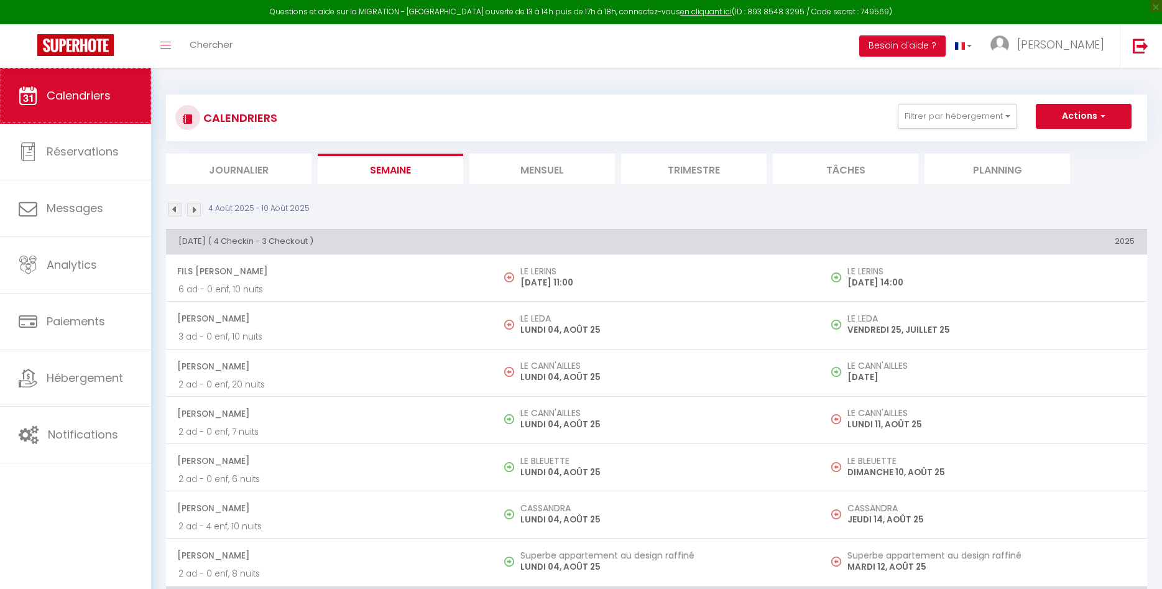
click at [94, 95] on span "Calendriers" at bounding box center [79, 96] width 64 height 16
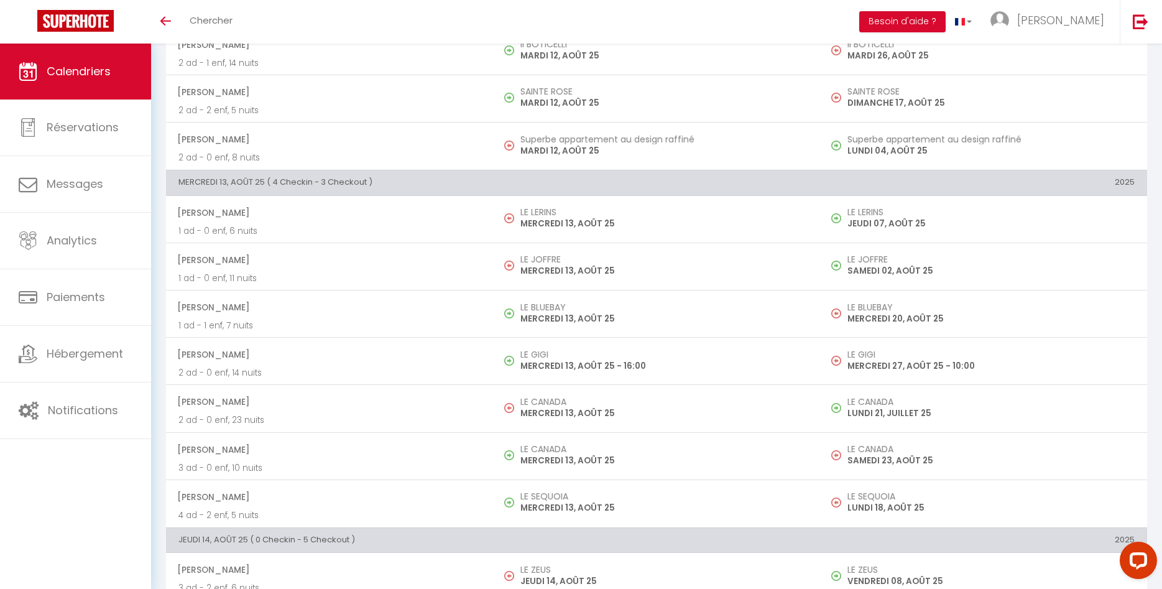
scroll to position [698, 0]
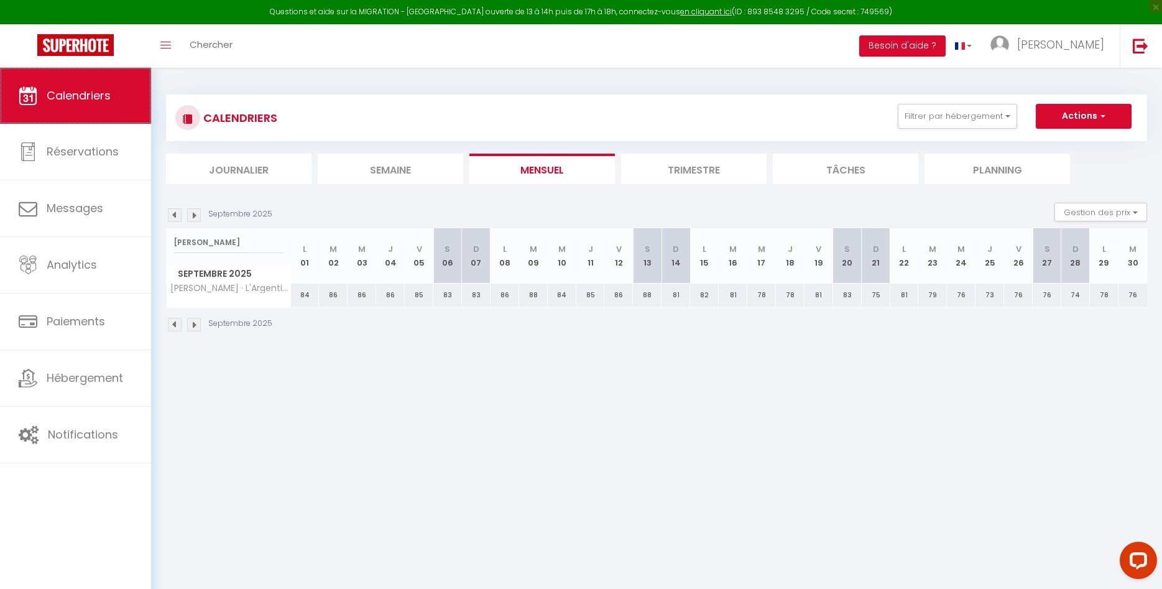
click at [86, 98] on span "Calendriers" at bounding box center [79, 96] width 64 height 16
drag, startPoint x: 193, startPoint y: 242, endPoint x: 163, endPoint y: 246, distance: 30.7
click at [173, 246] on input "[PERSON_NAME]" at bounding box center [228, 242] width 110 height 22
click at [86, 106] on link "Calendriers" at bounding box center [75, 96] width 151 height 56
click at [178, 215] on img at bounding box center [175, 215] width 14 height 14
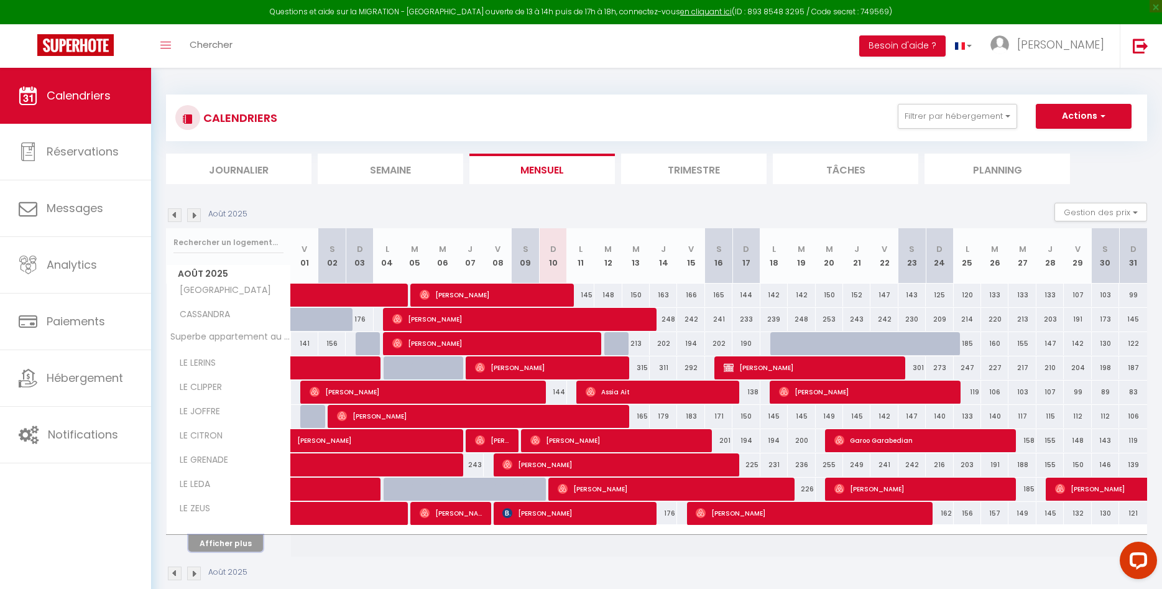
click at [226, 543] on button "Afficher plus" at bounding box center [225, 543] width 75 height 17
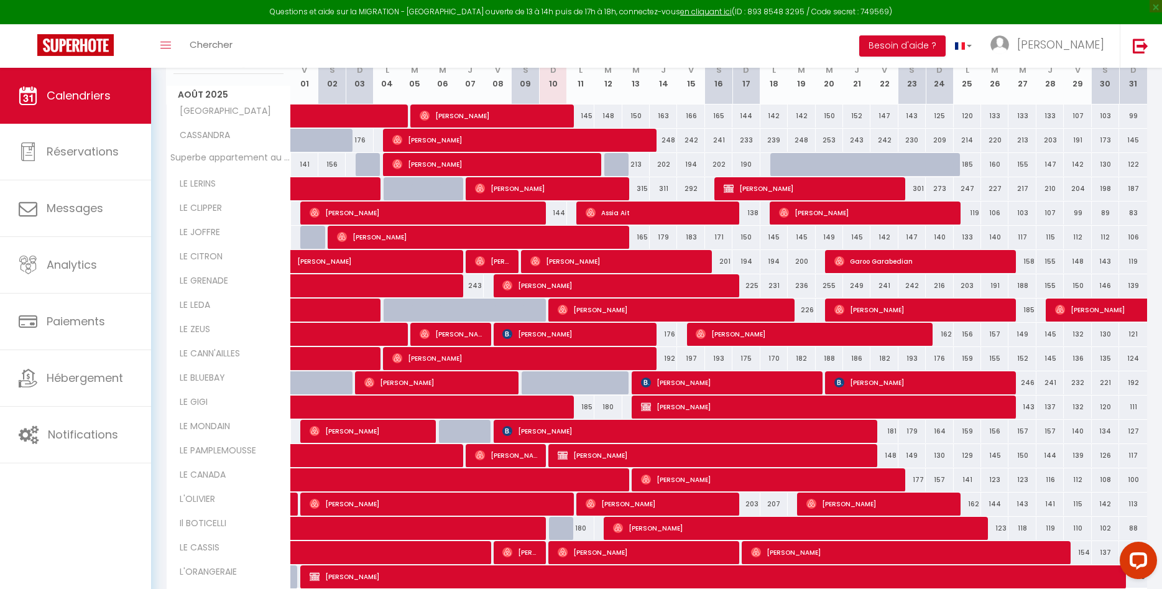
scroll to position [261, 0]
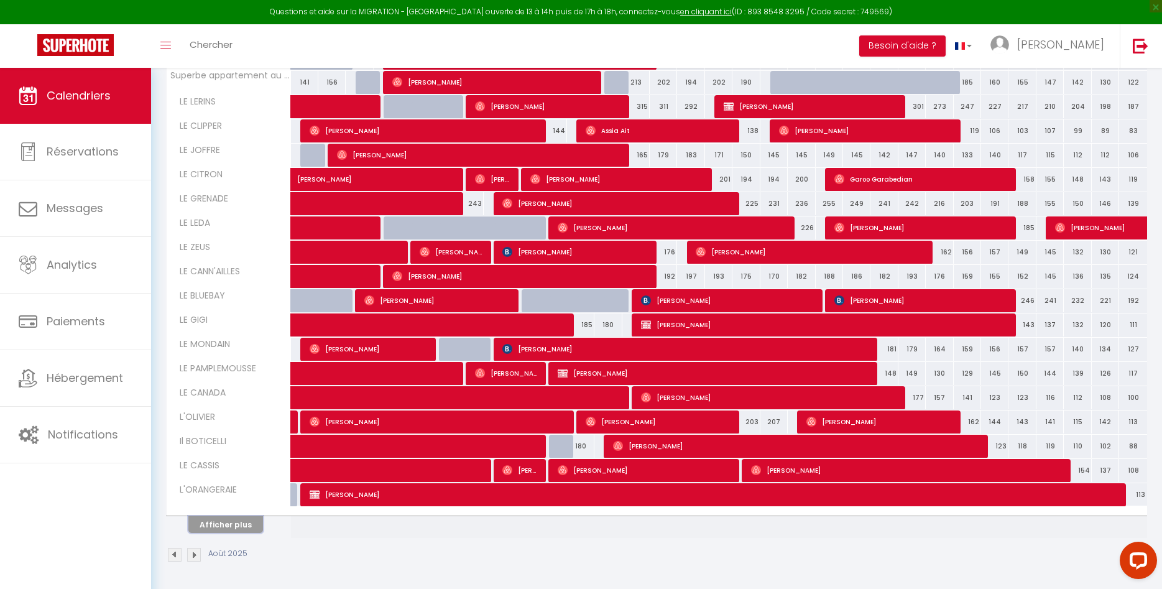
click at [236, 530] on button "Afficher plus" at bounding box center [225, 524] width 75 height 17
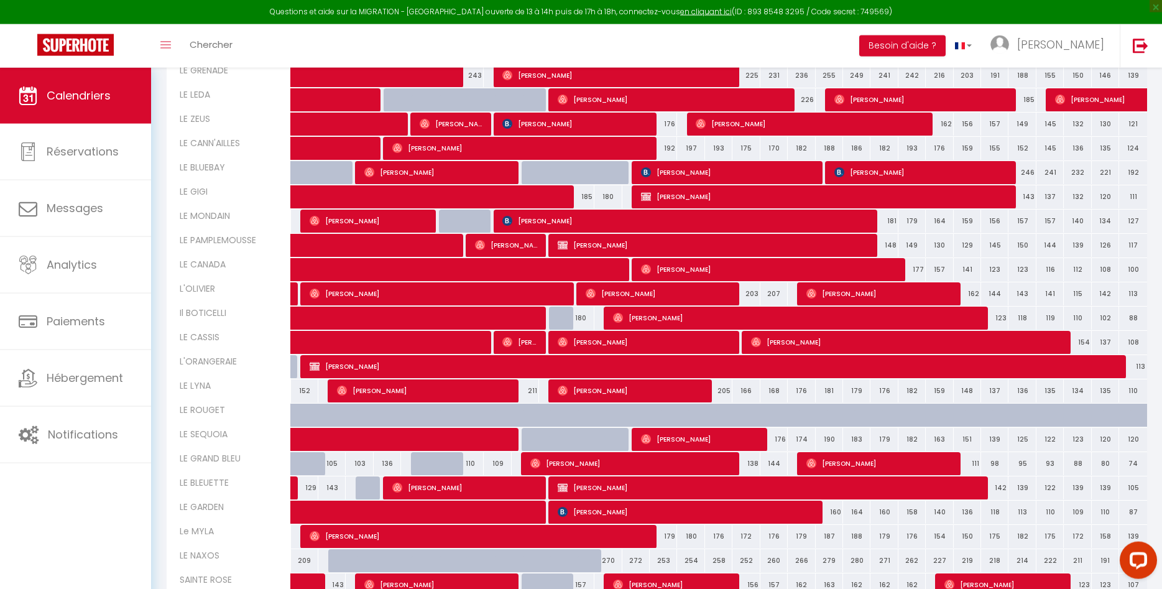
scroll to position [494, 0]
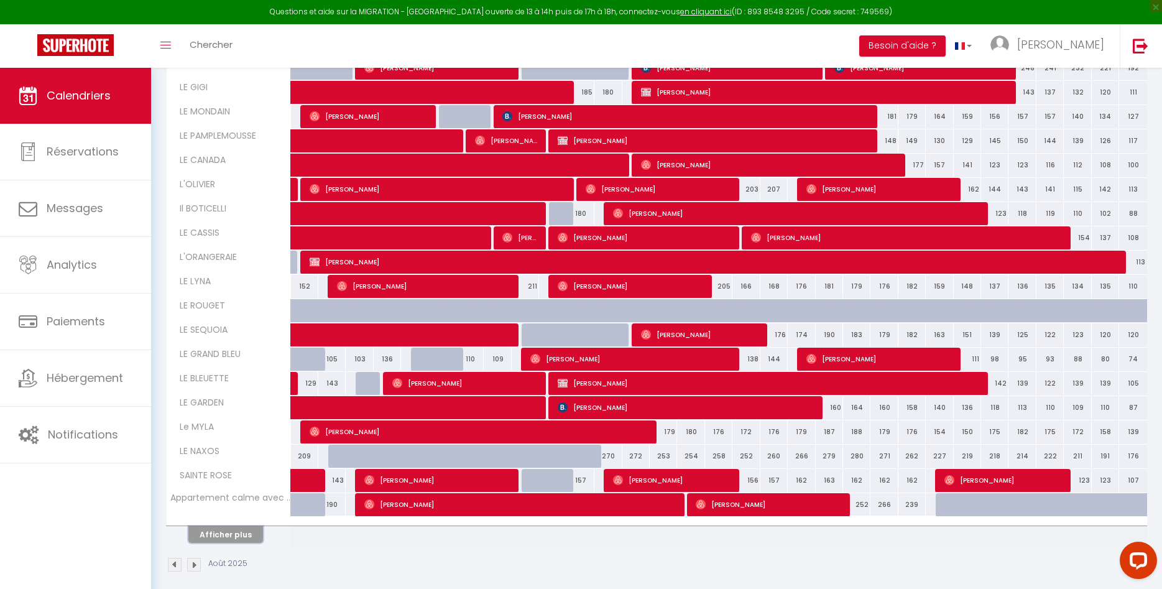
click at [243, 537] on button "Afficher plus" at bounding box center [225, 534] width 75 height 17
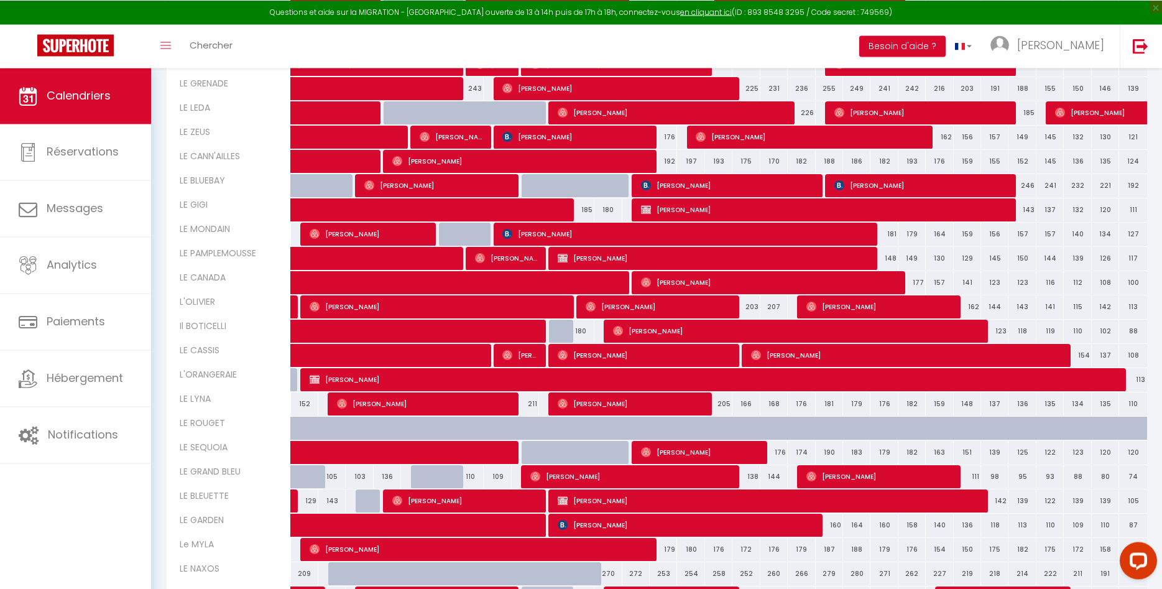
scroll to position [522, 0]
